Goal: Task Accomplishment & Management: Manage account settings

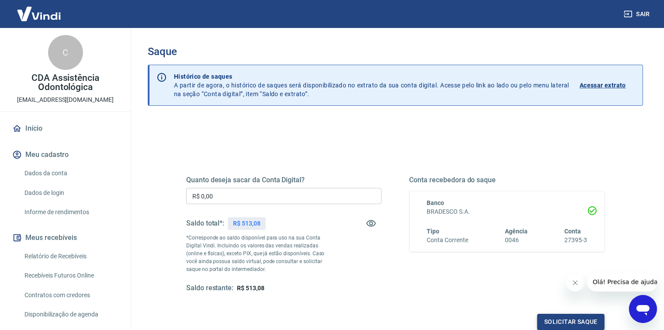
click at [559, 324] on button "Solicitar saque" at bounding box center [570, 322] width 67 height 16
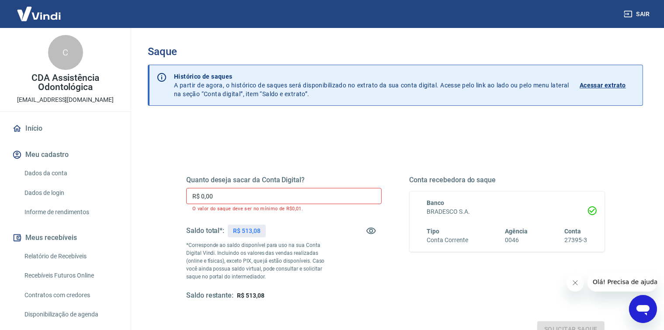
click at [246, 196] on input "R$ 0,00" at bounding box center [283, 196] width 195 height 16
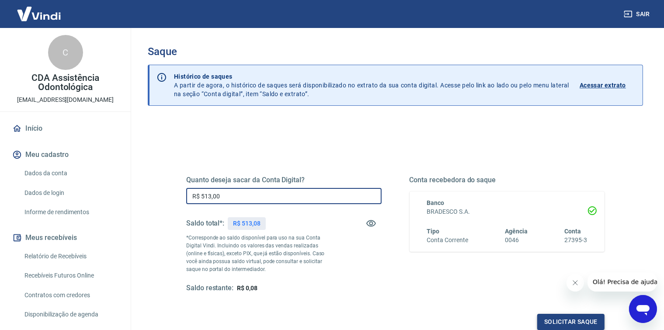
type input "R$ 513,00"
click at [565, 324] on button "Solicitar saque" at bounding box center [570, 322] width 67 height 16
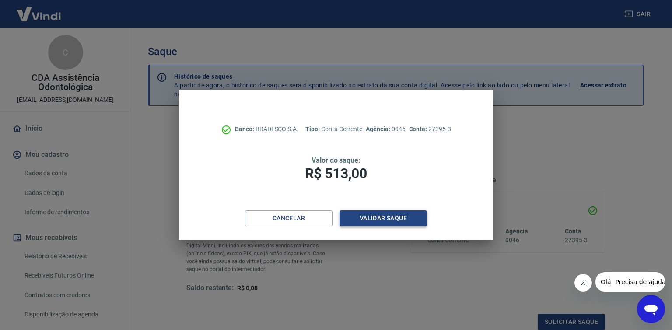
click at [396, 219] on button "Validar saque" at bounding box center [382, 218] width 87 height 16
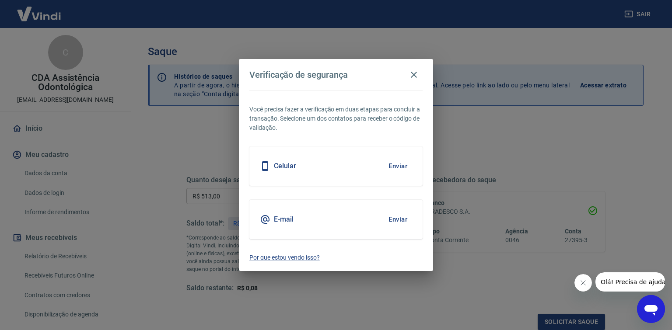
click at [314, 168] on div "Celular Enviar" at bounding box center [335, 165] width 173 height 39
click at [401, 164] on button "Enviar" at bounding box center [398, 166] width 28 height 18
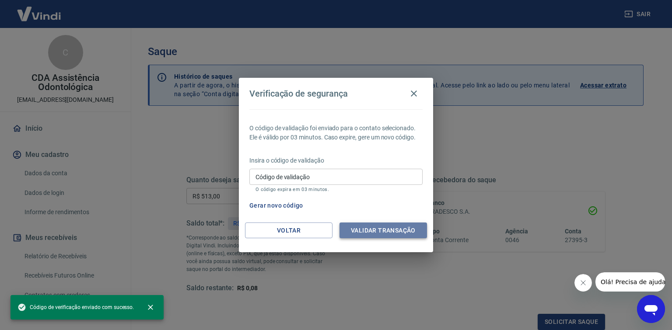
click at [380, 232] on button "Validar transação" at bounding box center [382, 231] width 87 height 16
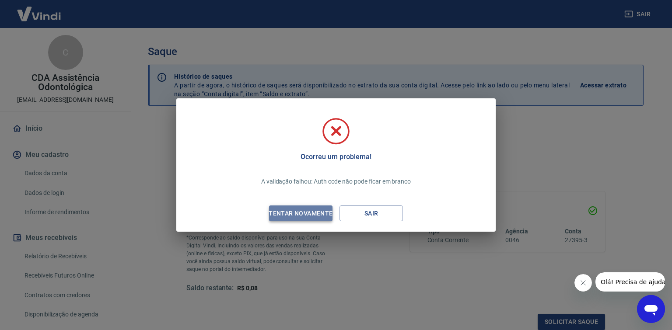
click at [315, 213] on div "Tentar novamente" at bounding box center [300, 213] width 85 height 11
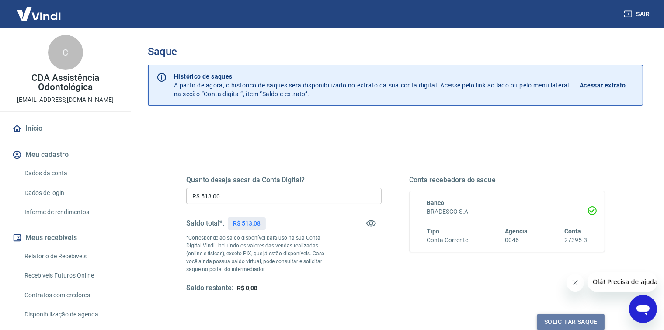
click at [567, 321] on button "Solicitar saque" at bounding box center [570, 322] width 67 height 16
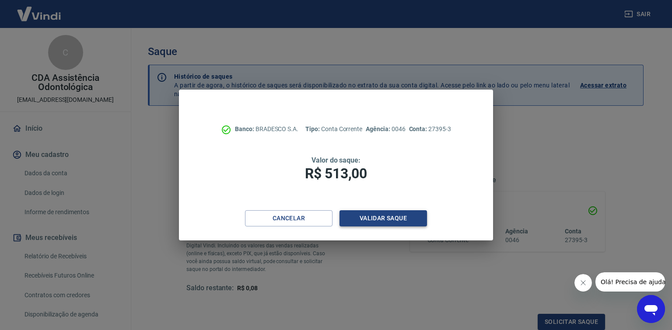
click at [374, 218] on button "Validar saque" at bounding box center [382, 218] width 87 height 16
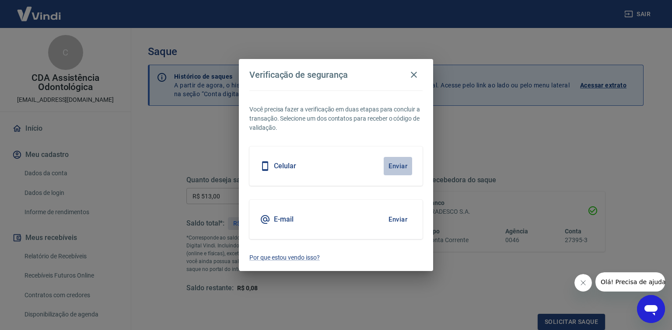
click at [397, 165] on button "Enviar" at bounding box center [398, 166] width 28 height 18
click at [395, 218] on button "Enviar" at bounding box center [398, 219] width 28 height 18
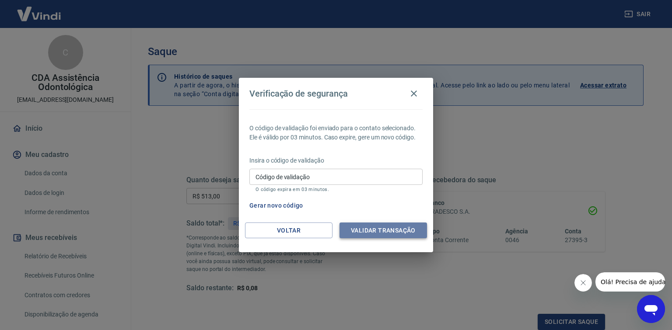
click at [385, 229] on button "Validar transação" at bounding box center [382, 231] width 87 height 16
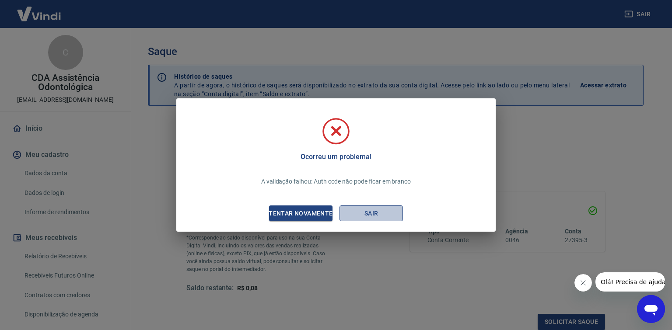
click at [382, 214] on button "Sair" at bounding box center [370, 214] width 63 height 16
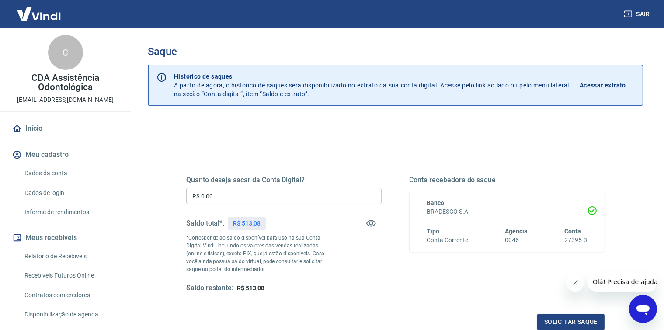
click at [250, 192] on input "R$ 0,00" at bounding box center [283, 196] width 195 height 16
type input "R$ 510,00"
click at [564, 323] on button "Solicitar saque" at bounding box center [570, 322] width 67 height 16
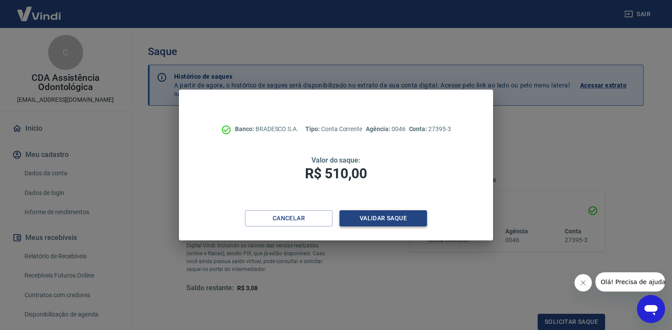
click at [398, 217] on button "Validar saque" at bounding box center [382, 218] width 87 height 16
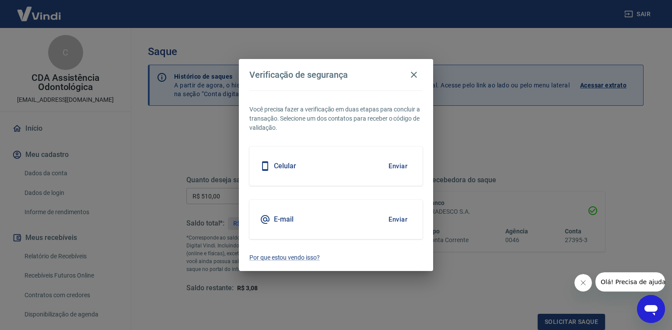
click at [401, 165] on button "Enviar" at bounding box center [398, 166] width 28 height 18
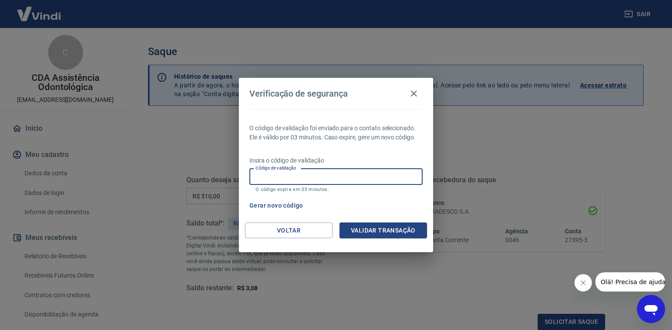
click at [284, 179] on input "Código de validação" at bounding box center [335, 177] width 173 height 16
type input "361813"
click at [372, 228] on button "Validar transação" at bounding box center [382, 231] width 87 height 16
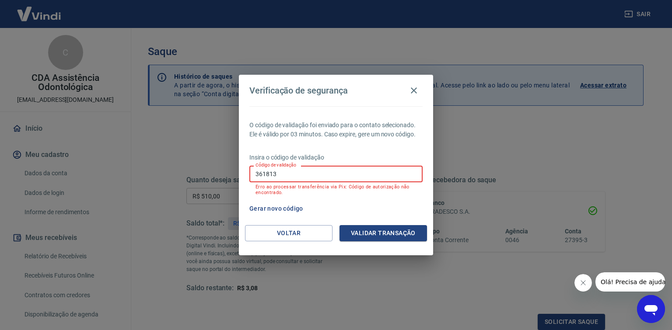
drag, startPoint x: 274, startPoint y: 176, endPoint x: 199, endPoint y: 178, distance: 74.8
click at [200, 177] on div "Verificação de segurança O código de validação foi enviado para o contato selec…" at bounding box center [336, 165] width 672 height 330
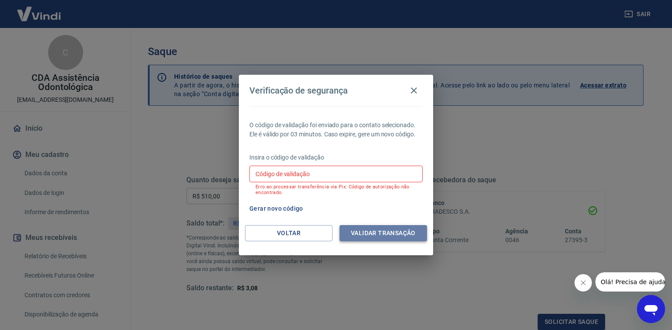
click at [371, 237] on button "Validar transação" at bounding box center [382, 233] width 87 height 16
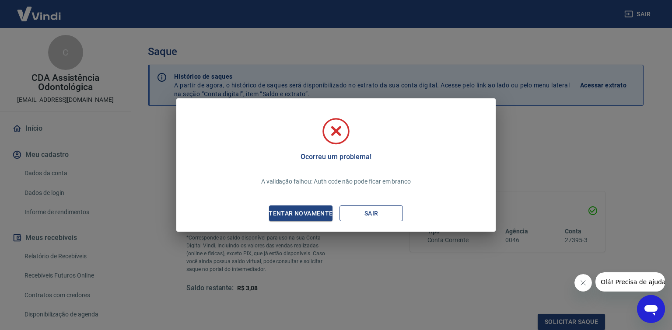
click at [369, 213] on button "Sair" at bounding box center [370, 214] width 63 height 16
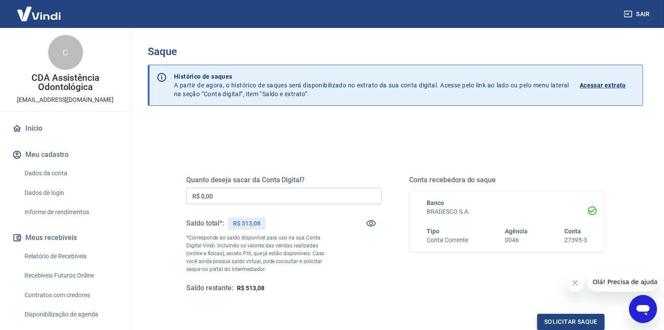
click at [558, 321] on button "Solicitar saque" at bounding box center [570, 322] width 67 height 16
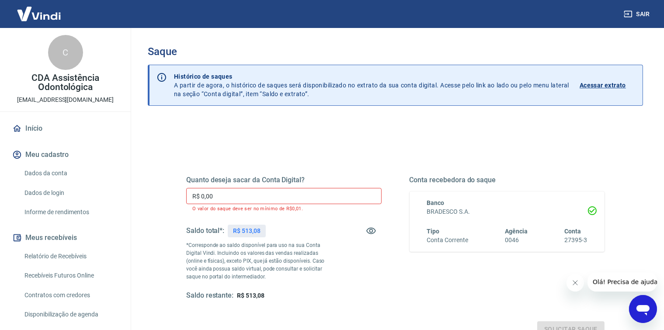
click at [250, 192] on input "R$ 0,00" at bounding box center [283, 196] width 195 height 16
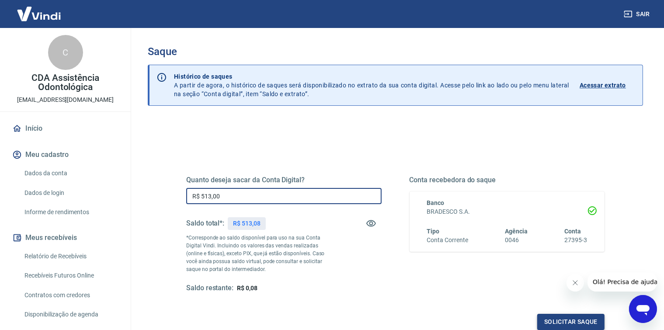
type input "R$ 513,00"
click at [579, 324] on button "Solicitar saque" at bounding box center [570, 322] width 67 height 16
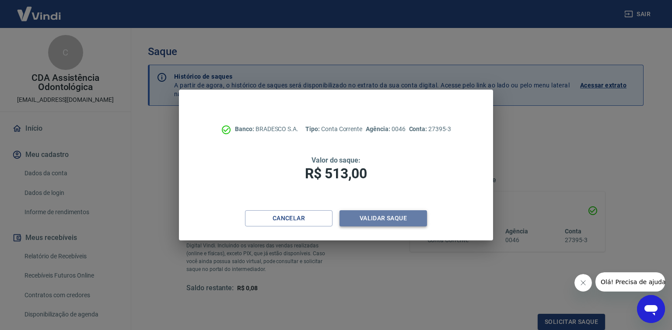
click at [377, 217] on button "Validar saque" at bounding box center [382, 218] width 87 height 16
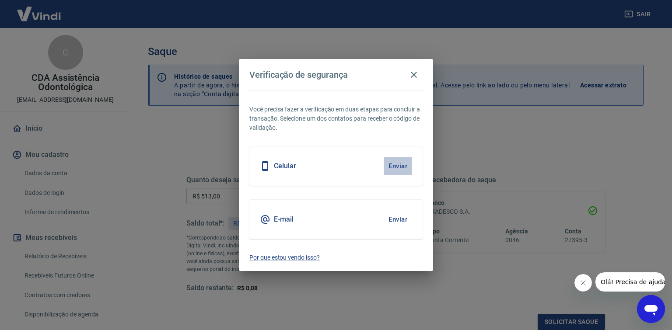
click at [394, 164] on button "Enviar" at bounding box center [398, 166] width 28 height 18
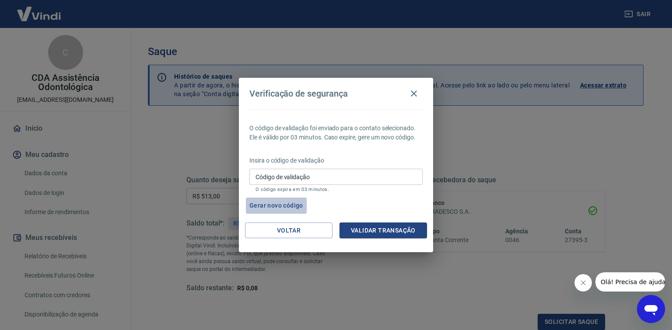
click at [292, 205] on button "Gerar novo código" at bounding box center [276, 206] width 61 height 16
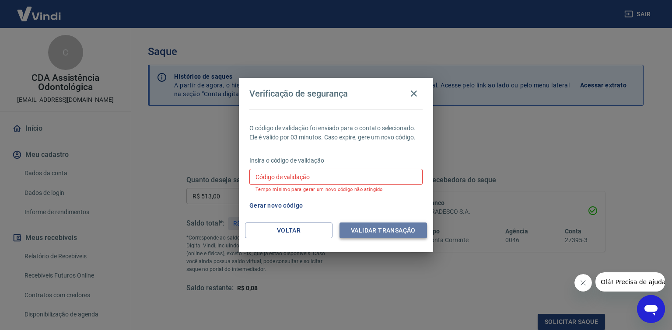
click at [383, 231] on button "Validar transação" at bounding box center [382, 231] width 87 height 16
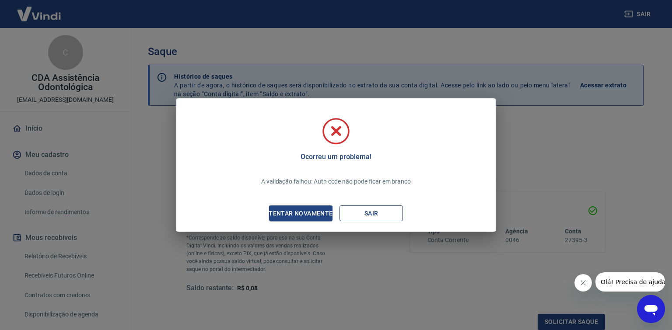
click at [378, 215] on button "Sair" at bounding box center [370, 214] width 63 height 16
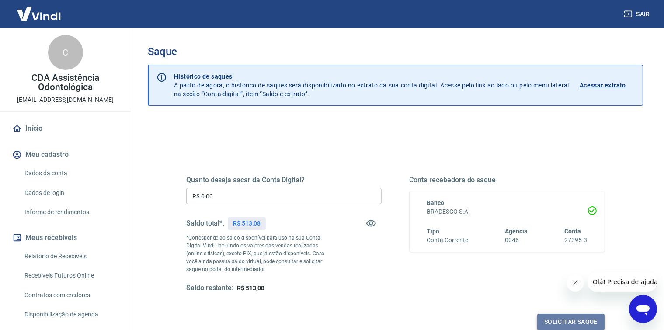
click at [577, 319] on button "Solicitar saque" at bounding box center [570, 322] width 67 height 16
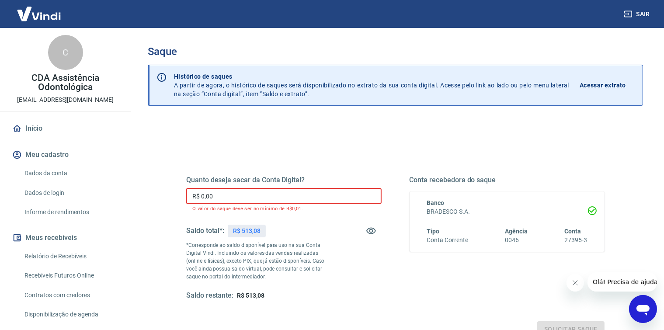
click at [222, 196] on input "R$ 0,00" at bounding box center [283, 196] width 195 height 16
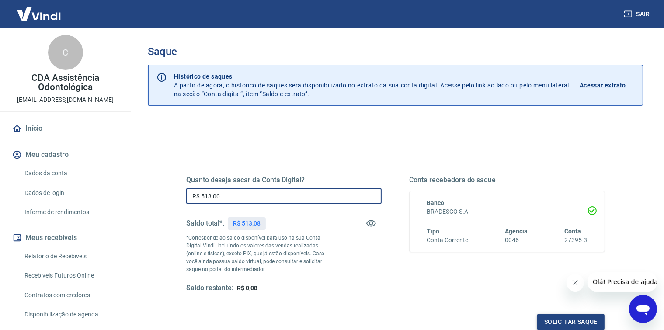
type input "R$ 513,00"
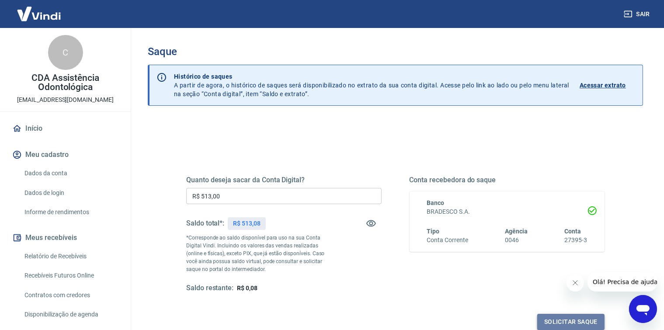
click at [553, 321] on button "Solicitar saque" at bounding box center [570, 322] width 67 height 16
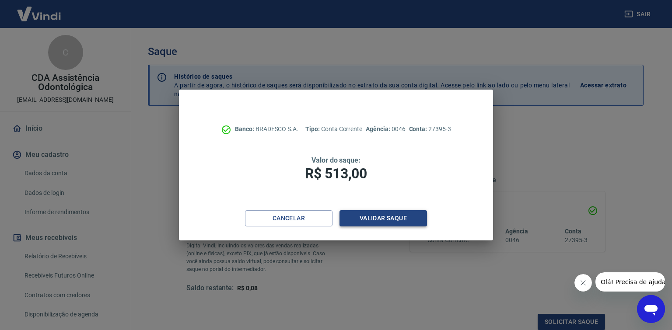
click at [383, 216] on button "Validar saque" at bounding box center [382, 218] width 87 height 16
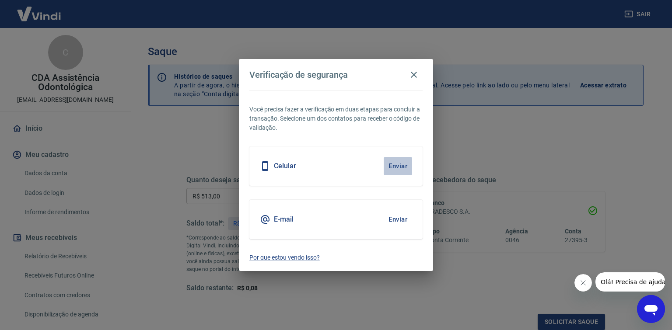
click at [395, 164] on button "Enviar" at bounding box center [398, 166] width 28 height 18
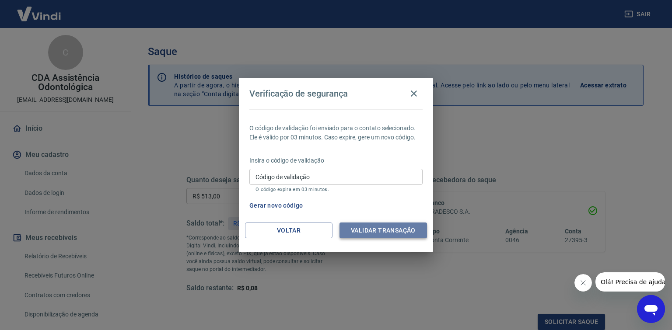
click at [379, 233] on button "Validar transação" at bounding box center [382, 231] width 87 height 16
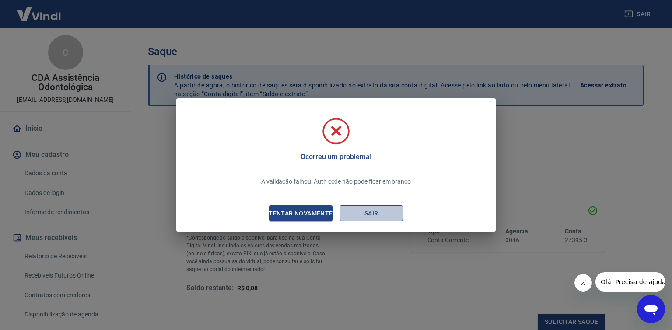
click at [373, 213] on button "Sair" at bounding box center [370, 214] width 63 height 16
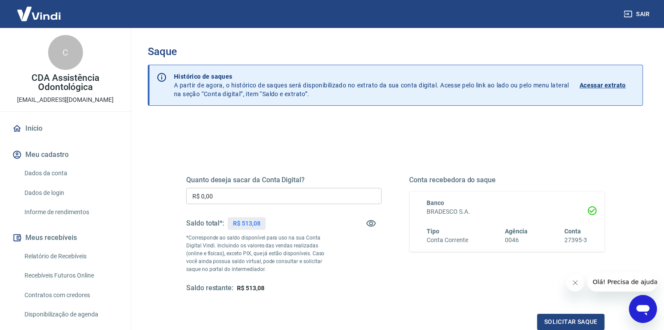
click at [215, 193] on input "R$ 0,00" at bounding box center [283, 196] width 195 height 16
type input "R$ 513,00"
click at [560, 322] on button "Solicitar saque" at bounding box center [570, 322] width 67 height 16
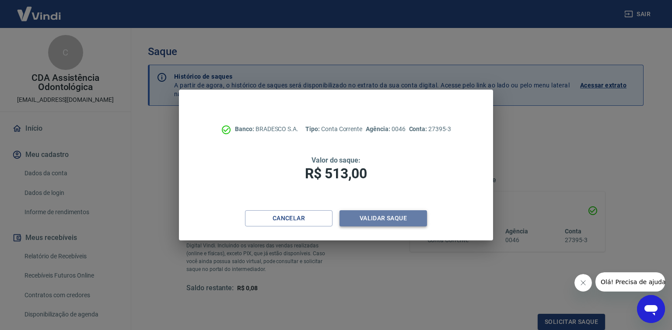
click at [394, 218] on button "Validar saque" at bounding box center [382, 218] width 87 height 16
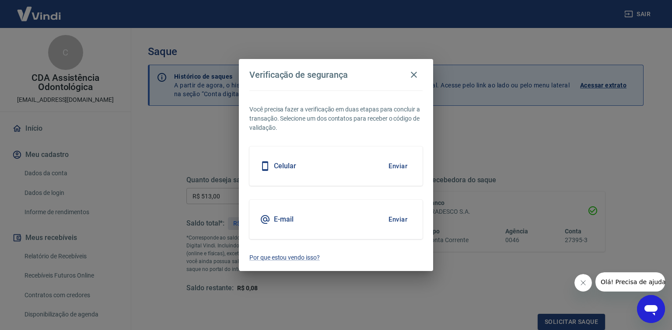
click at [399, 217] on button "Enviar" at bounding box center [398, 219] width 28 height 18
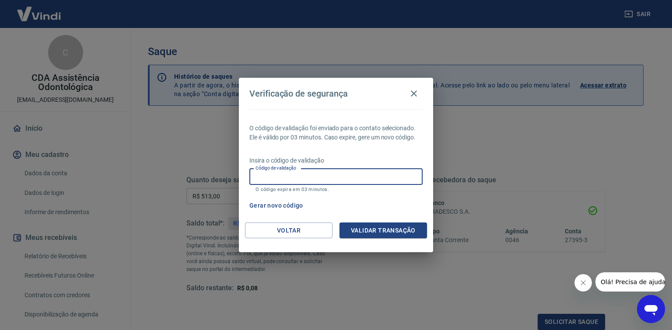
click at [280, 175] on input "Código de validação" at bounding box center [335, 177] width 173 height 16
type input "189826"
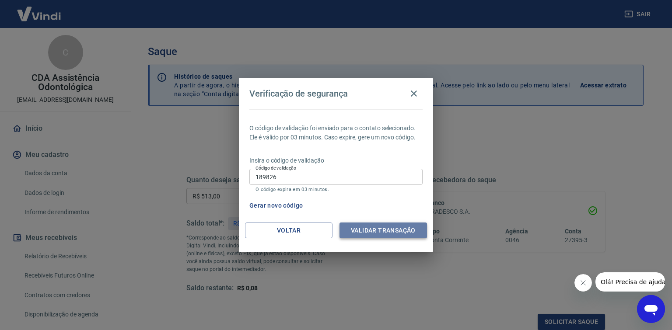
click at [362, 230] on button "Validar transação" at bounding box center [382, 231] width 87 height 16
